Goal: Task Accomplishment & Management: Manage account settings

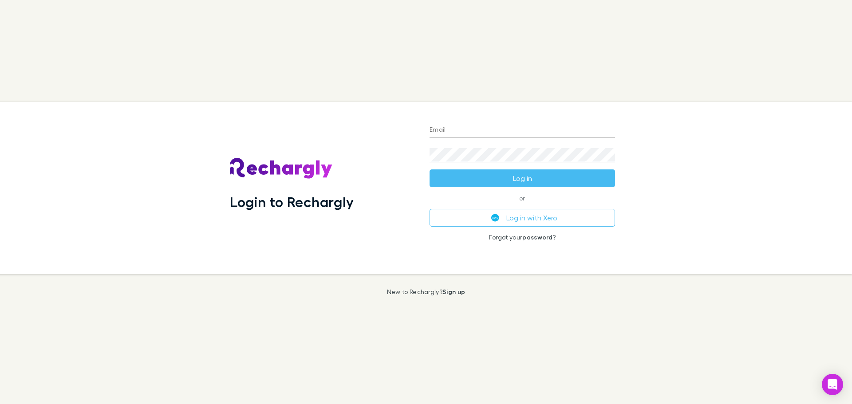
click at [471, 126] on input "Email" at bounding box center [522, 130] width 185 height 14
type input "**********"
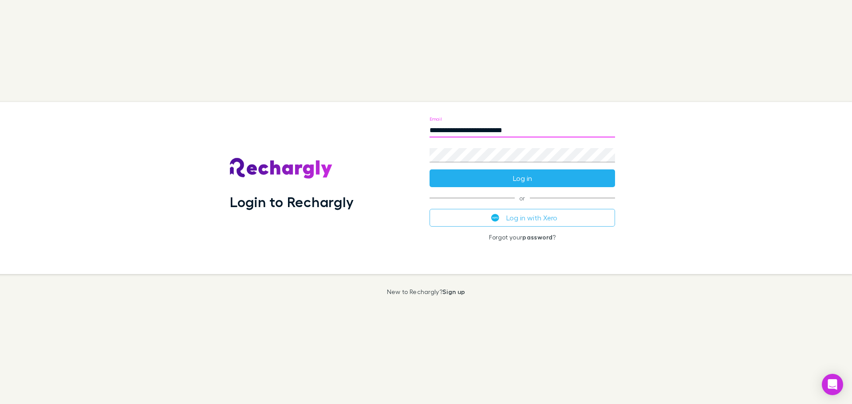
click at [517, 185] on button "Log in" at bounding box center [522, 178] width 185 height 18
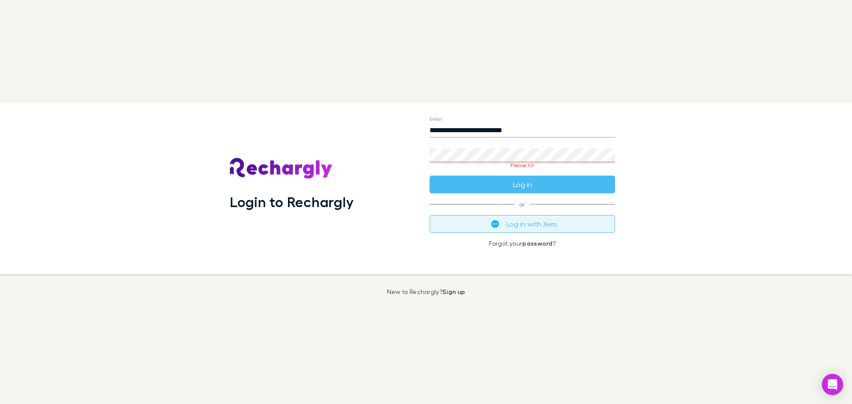
click at [527, 221] on button "Log in with Xero" at bounding box center [522, 224] width 185 height 18
